Goal: Transaction & Acquisition: Purchase product/service

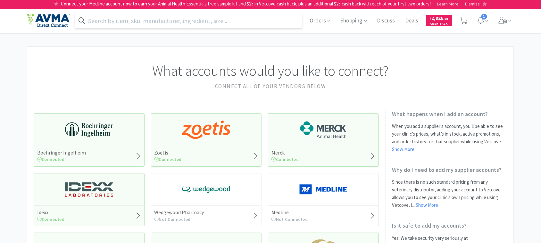
click at [114, 22] on input "text" at bounding box center [188, 20] width 227 height 15
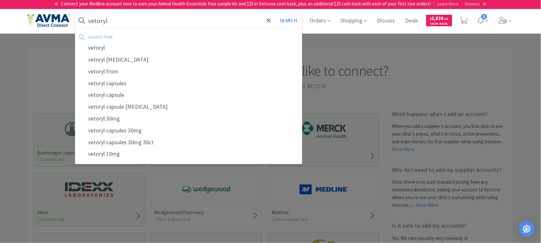
type input "vetoryl"
click at [275, 13] on button "Search" at bounding box center [288, 20] width 27 height 15
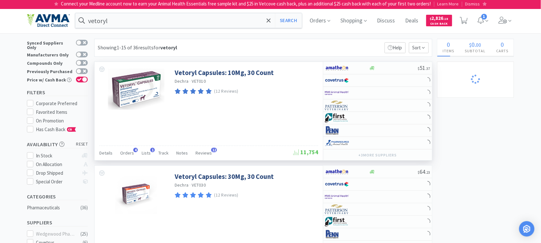
select select "1"
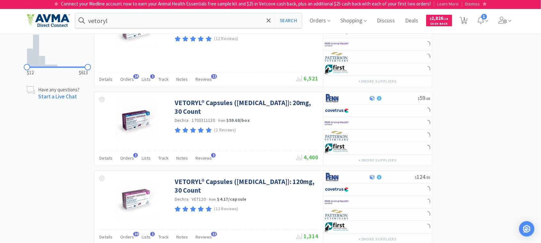
scroll to position [360, 0]
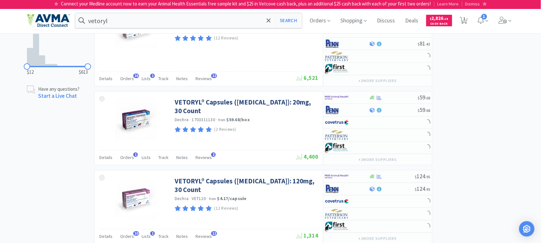
select select "18"
select select "3"
select select "2"
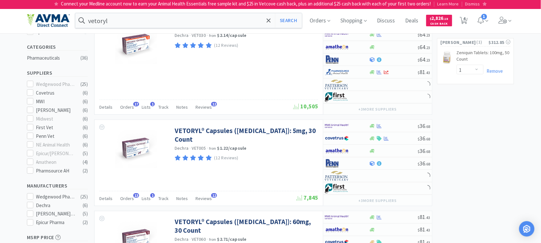
scroll to position [40, 0]
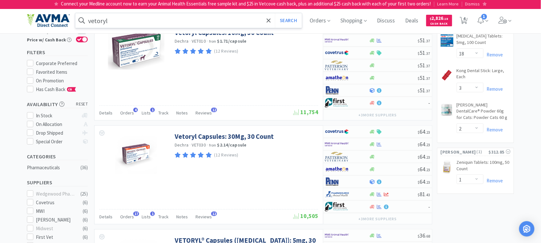
click at [133, 25] on input "vetoryl" at bounding box center [188, 20] width 227 height 15
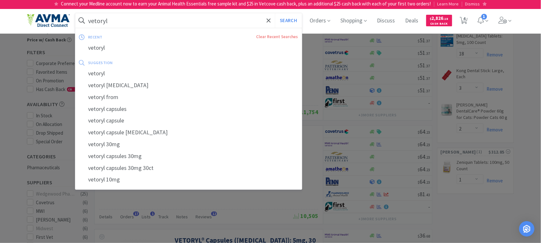
paste input "056828"
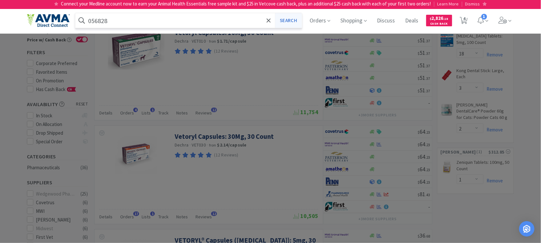
click at [294, 21] on button "Search" at bounding box center [288, 20] width 27 height 15
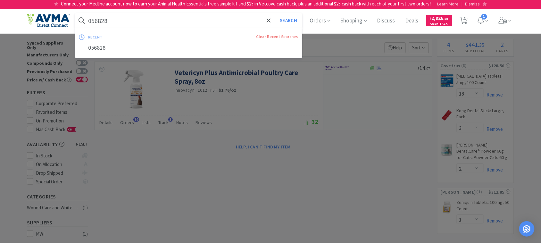
click at [124, 21] on input "056828" at bounding box center [188, 20] width 227 height 15
paste input "63143"
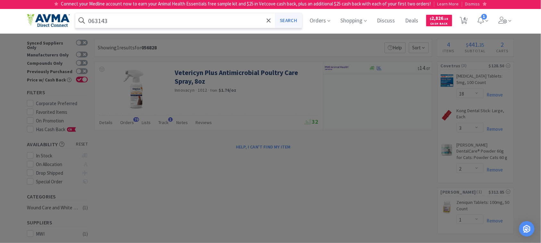
type input "063143"
click at [285, 20] on button "Search" at bounding box center [288, 20] width 27 height 15
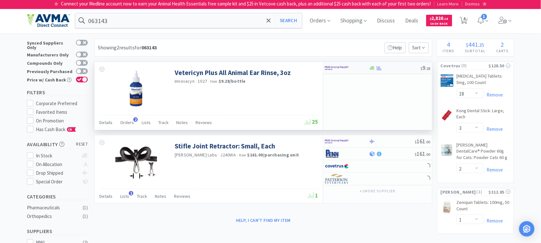
click at [336, 67] on img at bounding box center [337, 68] width 24 height 10
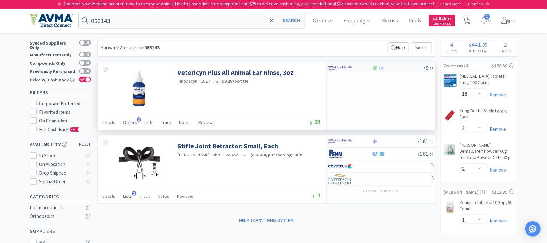
select select "1"
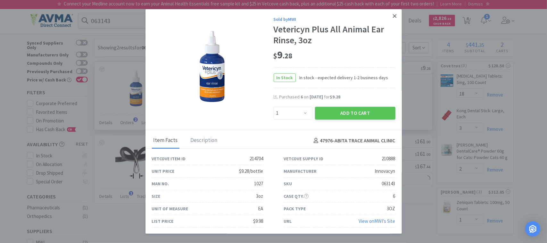
click at [393, 15] on icon at bounding box center [395, 16] width 4 height 4
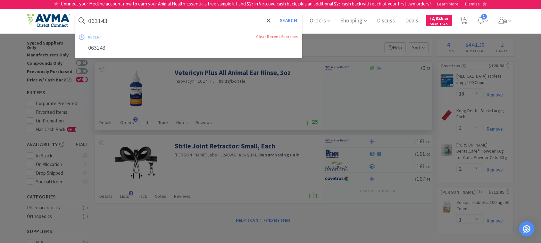
click at [126, 18] on input "063143" at bounding box center [188, 20] width 227 height 15
paste input "49966"
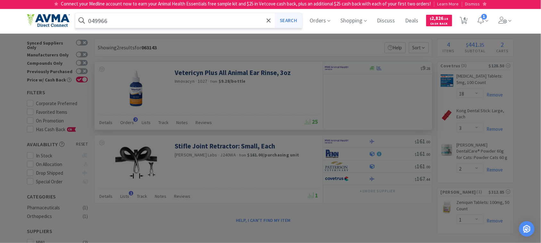
type input "049966"
click at [297, 22] on button "Search" at bounding box center [288, 20] width 27 height 15
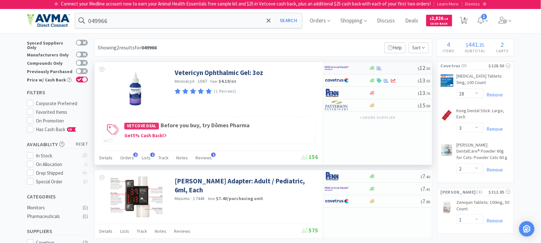
click at [339, 68] on img at bounding box center [337, 68] width 24 height 10
select select "1"
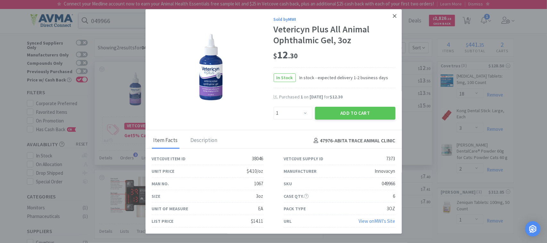
click at [391, 17] on link at bounding box center [394, 16] width 11 height 14
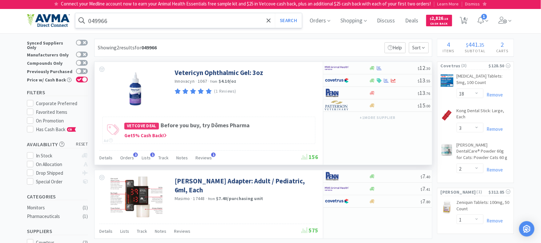
click at [155, 20] on input "049966" at bounding box center [188, 20] width 227 height 15
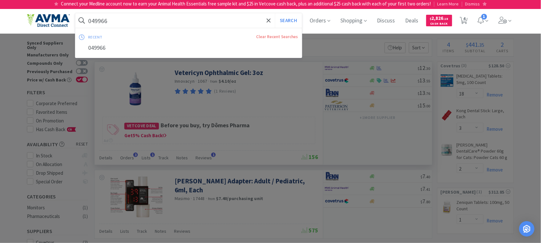
paste input "100075"
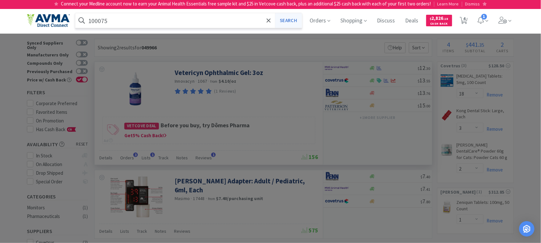
type input "100075"
click at [285, 18] on button "Search" at bounding box center [288, 20] width 27 height 15
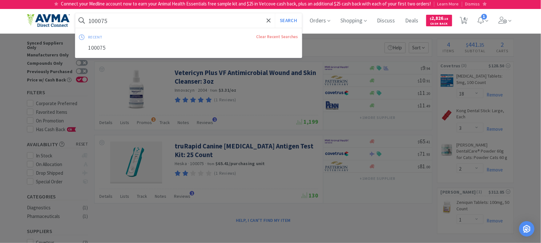
click at [124, 23] on input "100075" at bounding box center [188, 20] width 227 height 15
click at [298, 15] on button "Search" at bounding box center [288, 20] width 27 height 15
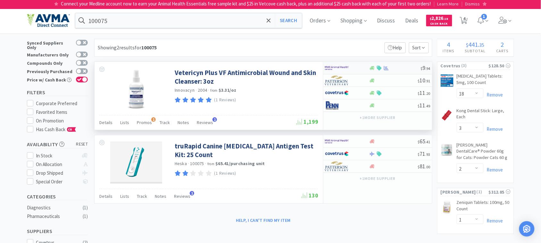
click at [334, 69] on img at bounding box center [337, 68] width 24 height 10
select select "1"
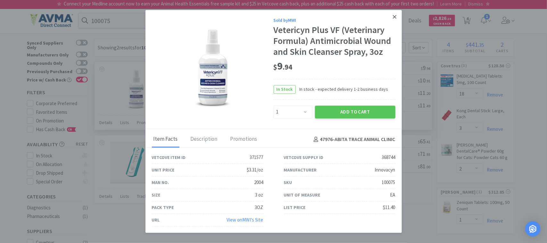
click at [396, 16] on icon at bounding box center [395, 17] width 4 height 6
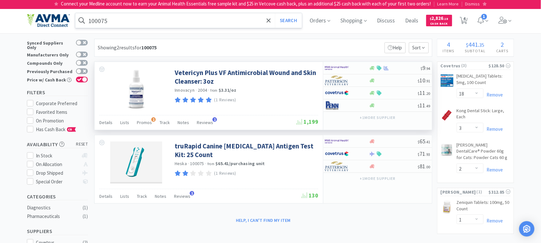
click at [106, 21] on input "100075" at bounding box center [188, 20] width 227 height 15
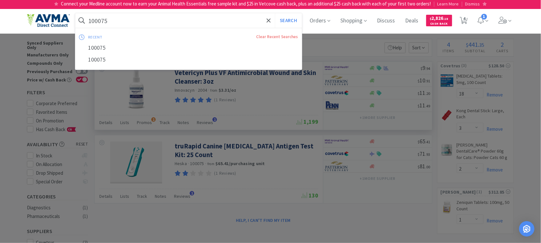
paste input "738892"
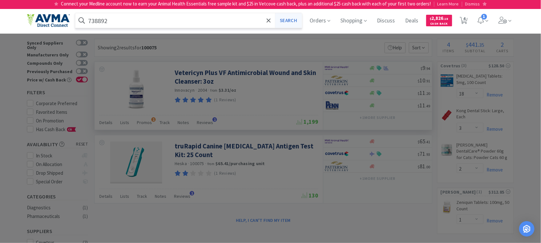
type input "738892"
click at [298, 21] on button "Search" at bounding box center [288, 20] width 27 height 15
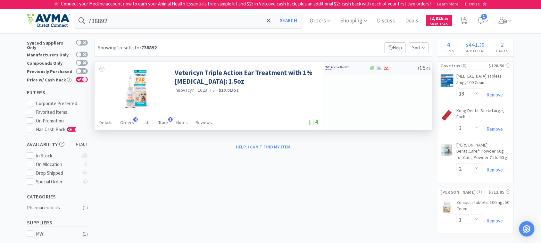
click at [348, 66] on img at bounding box center [337, 68] width 24 height 10
select select "6"
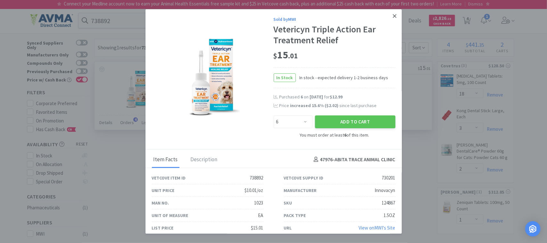
click at [393, 15] on icon at bounding box center [395, 16] width 4 height 6
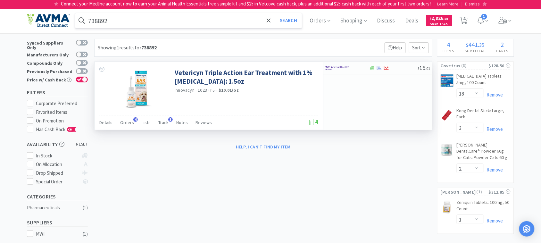
click at [133, 21] on input "738892" at bounding box center [188, 20] width 227 height 15
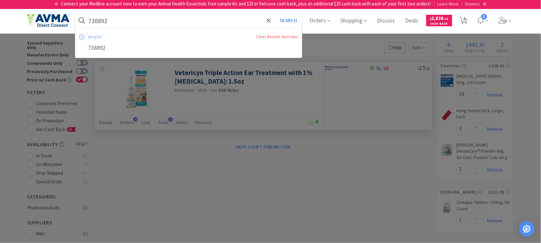
paste input "037621"
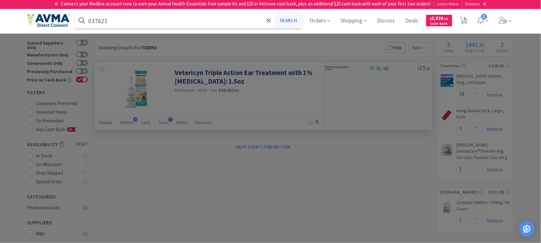
click at [298, 20] on button "Search" at bounding box center [288, 20] width 27 height 15
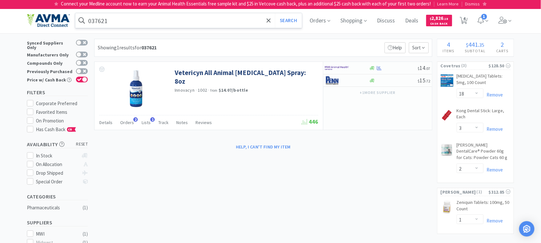
click at [120, 19] on input "037621" at bounding box center [188, 20] width 227 height 15
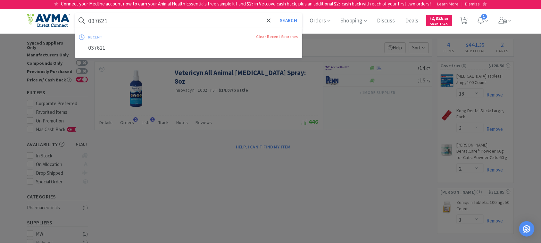
paste input "49966"
click at [275, 13] on button "Search" at bounding box center [288, 20] width 27 height 15
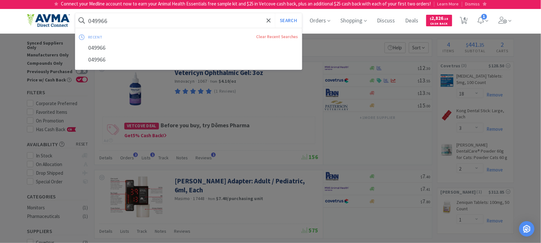
click at [130, 16] on input "049966" at bounding box center [188, 20] width 227 height 15
paste input "78933318"
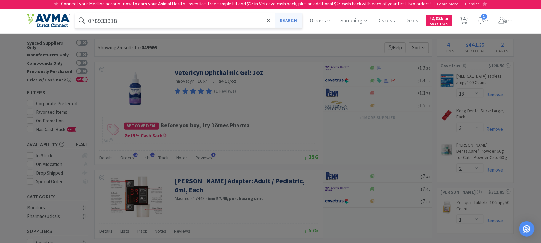
click at [283, 22] on button "Search" at bounding box center [288, 20] width 27 height 15
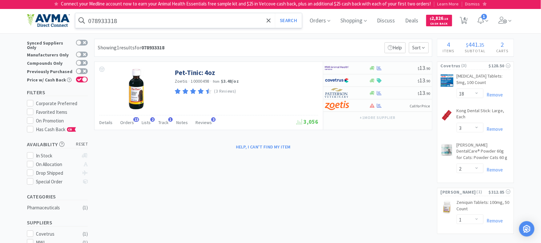
click at [154, 15] on input "078933318" at bounding box center [188, 20] width 227 height 15
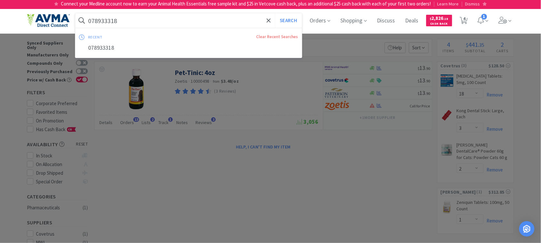
paste input "54510"
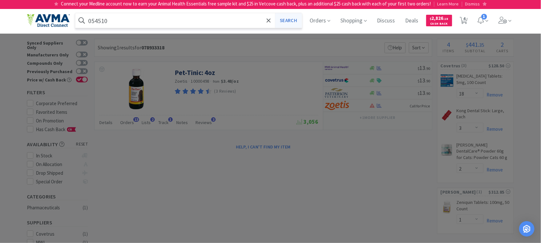
click at [290, 21] on button "Search" at bounding box center [288, 20] width 27 height 15
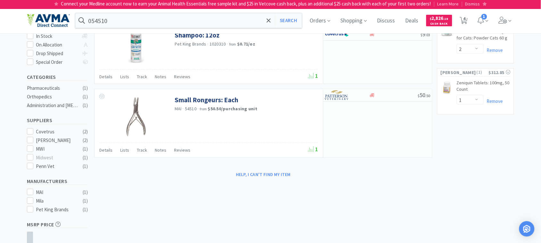
scroll to position [120, 0]
click at [115, 21] on input "054510" at bounding box center [188, 20] width 227 height 15
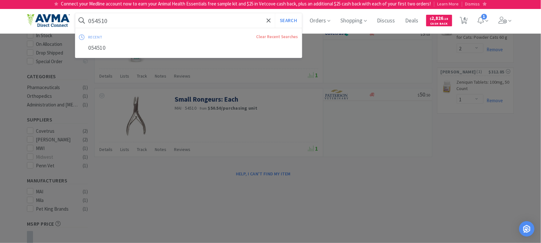
paste input "78037157"
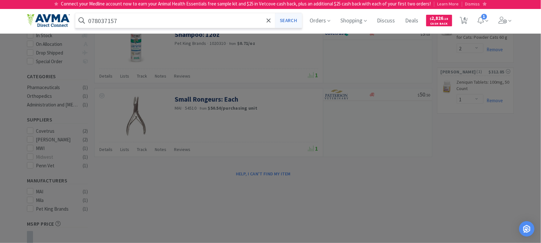
click at [288, 22] on button "Search" at bounding box center [288, 20] width 27 height 15
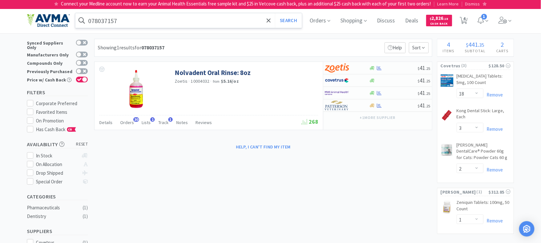
click at [121, 21] on input "078037157" at bounding box center [188, 20] width 227 height 15
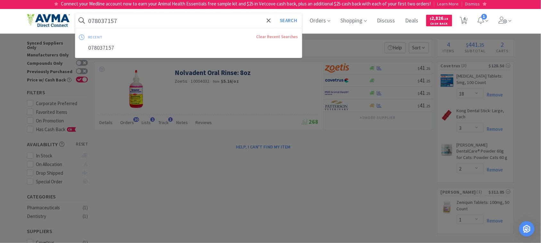
paste input "21780"
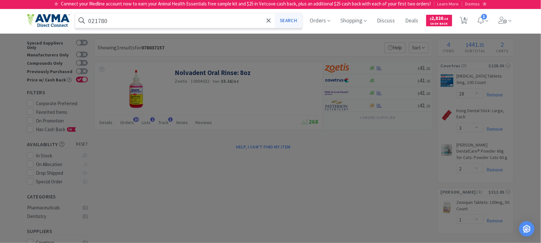
type input "021780"
click at [297, 18] on button "Search" at bounding box center [288, 20] width 27 height 15
